Goal: Find specific page/section

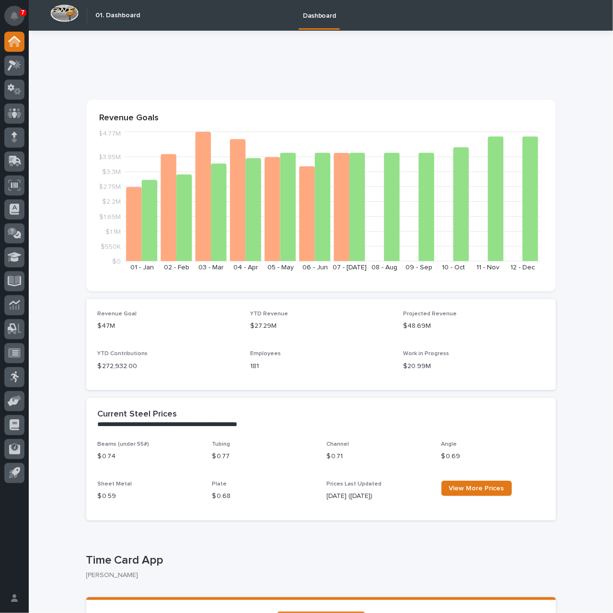
click at [14, 15] on icon "Notifications" at bounding box center [15, 16] width 8 height 9
click at [11, 16] on icon "Notifications" at bounding box center [15, 16] width 8 height 9
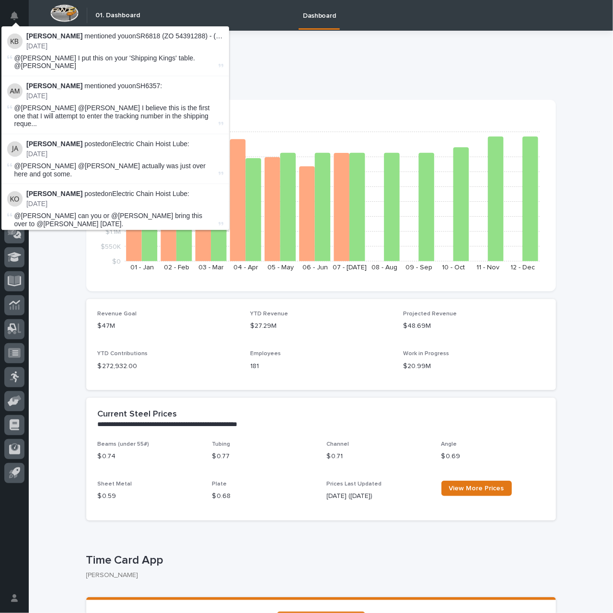
click at [270, 55] on div at bounding box center [321, 69] width 470 height 38
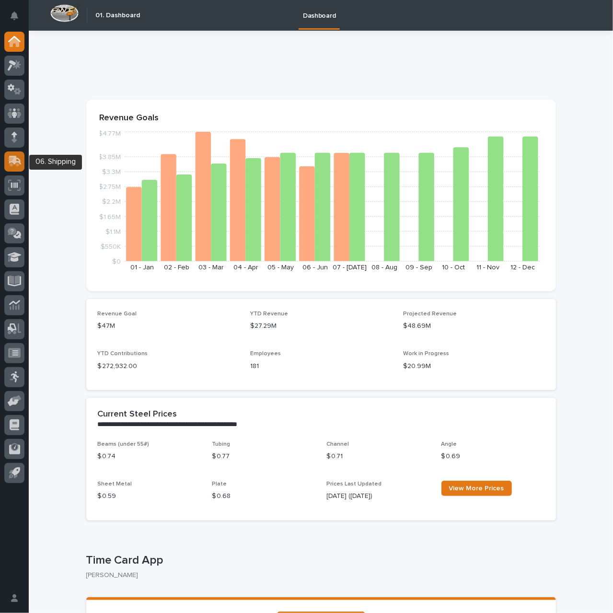
click at [14, 159] on icon at bounding box center [15, 160] width 12 height 9
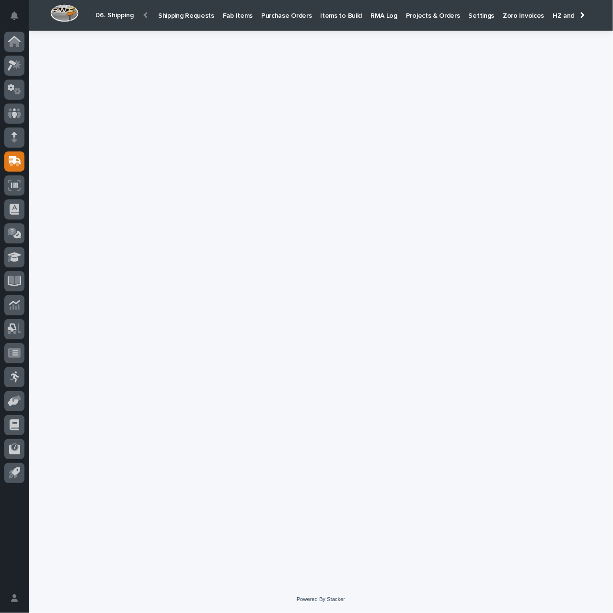
click at [288, 12] on p "Purchase Orders" at bounding box center [286, 10] width 50 height 20
